Goal: Task Accomplishment & Management: Use online tool/utility

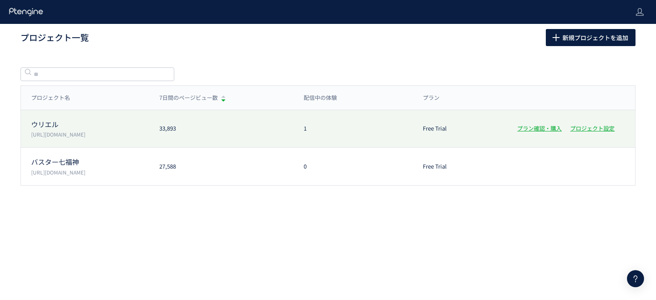
click at [104, 131] on p "[URL][DOMAIN_NAME]" at bounding box center [90, 134] width 118 height 7
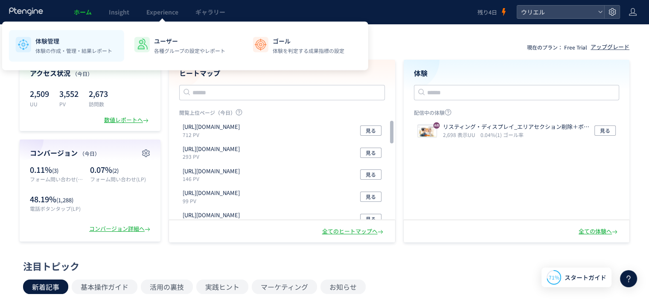
click at [90, 41] on p "体験管理" at bounding box center [73, 41] width 77 height 9
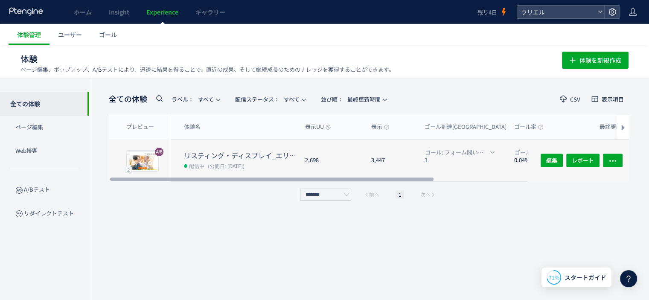
click at [167, 166] on div "2 プレビュー" at bounding box center [139, 161] width 61 height 42
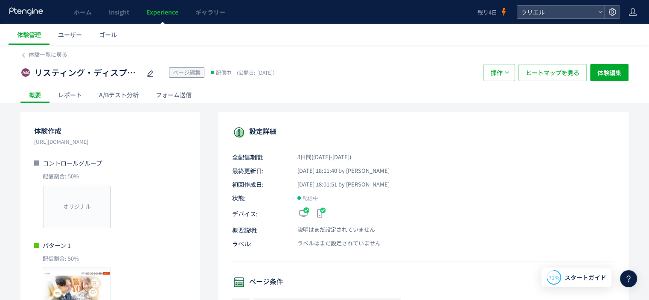
click at [131, 95] on div "A/Bテスト分析" at bounding box center [118, 94] width 57 height 17
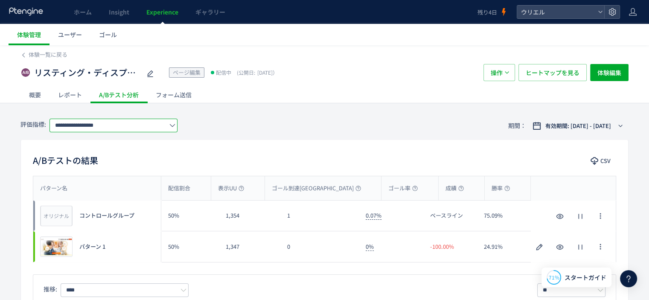
click at [108, 129] on input "**********" at bounding box center [114, 126] width 128 height 14
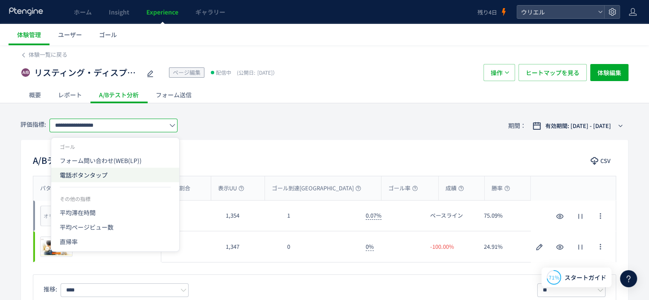
click at [106, 178] on span "電話ボタンタップ" at bounding box center [115, 175] width 111 height 15
type input "********"
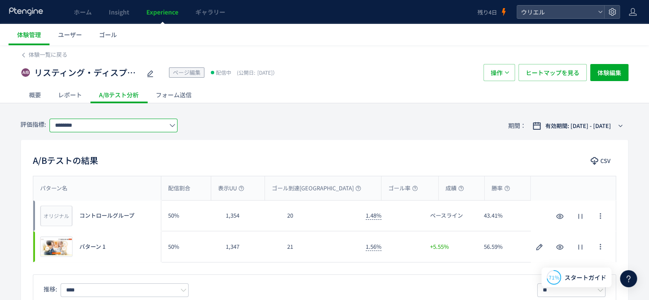
click at [29, 17] on div at bounding box center [26, 12] width 35 height 24
click at [29, 12] on icon at bounding box center [26, 11] width 35 height 9
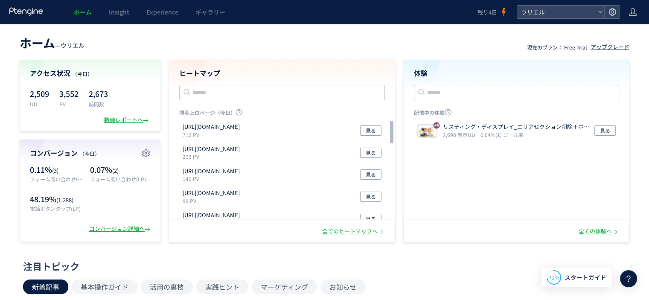
drag, startPoint x: 391, startPoint y: 125, endPoint x: 403, endPoint y: 96, distance: 30.6
click at [394, 121] on div at bounding box center [391, 132] width 5 height 23
